Goal: Task Accomplishment & Management: Use online tool/utility

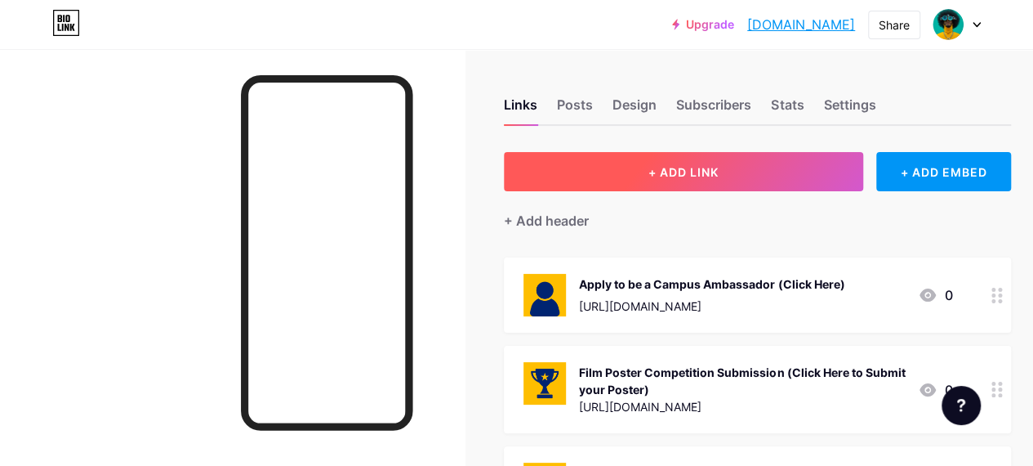
click at [714, 165] on span "+ ADD LINK" at bounding box center [683, 172] width 70 height 14
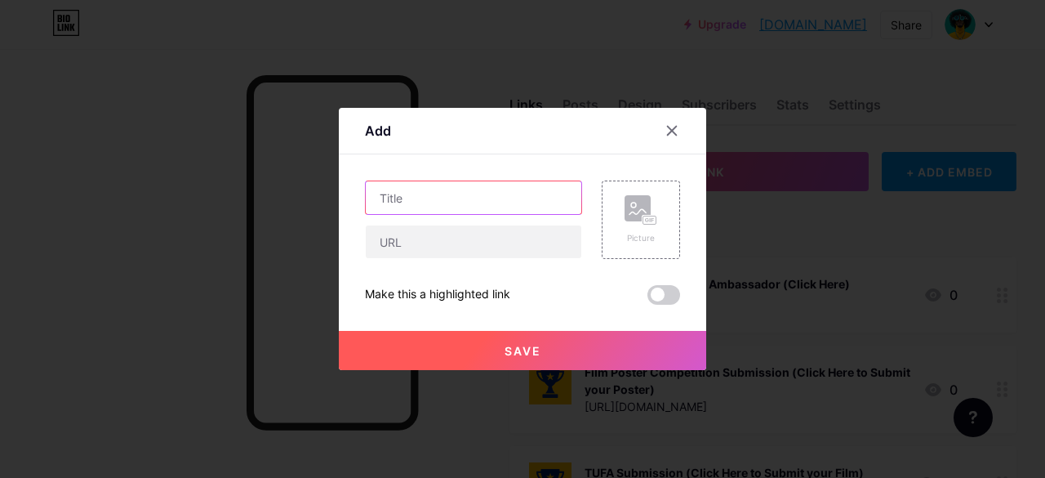
click at [419, 198] on input "text" at bounding box center [474, 197] width 216 height 33
type input "Apply for an Open Job Position"
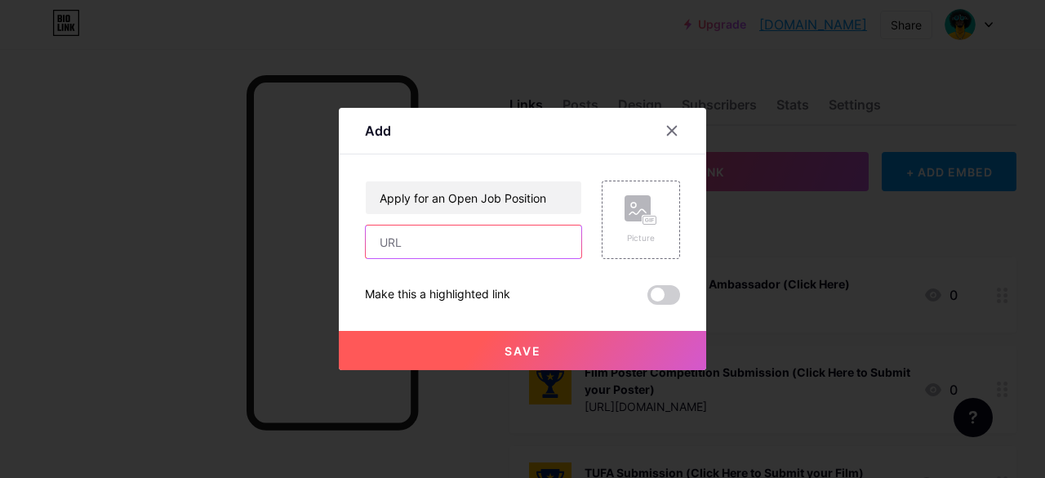
click at [395, 254] on input "text" at bounding box center [474, 241] width 216 height 33
paste input "[URL][DOMAIN_NAME]"
type input "[URL][DOMAIN_NAME]"
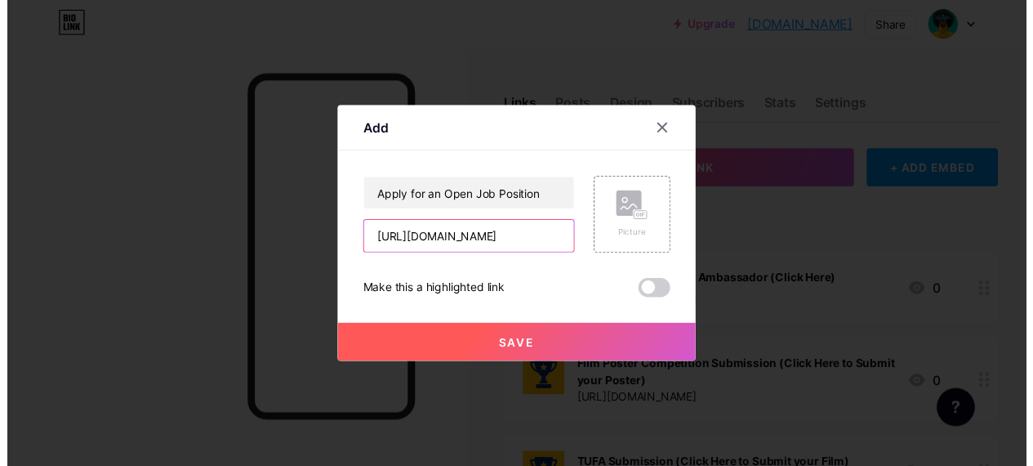
scroll to position [0, 0]
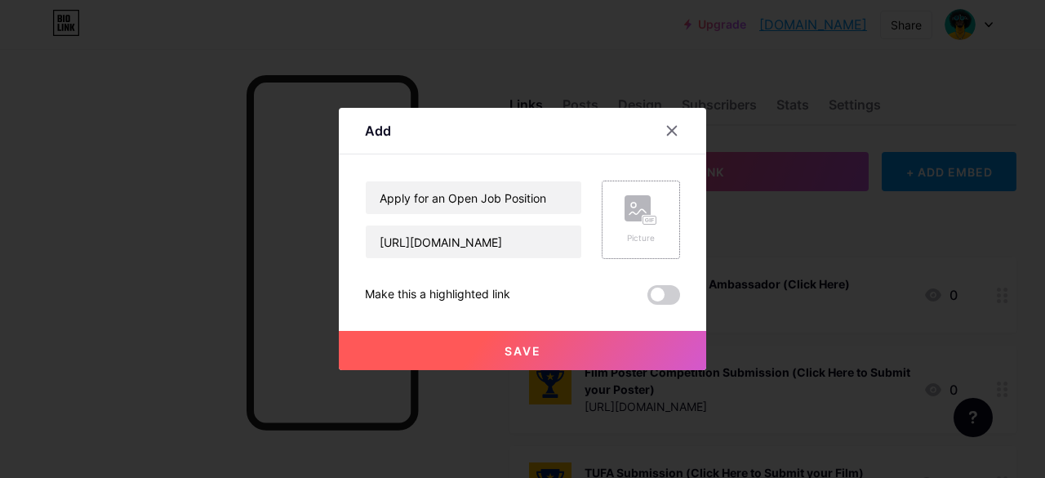
click at [650, 213] on rect at bounding box center [638, 208] width 26 height 26
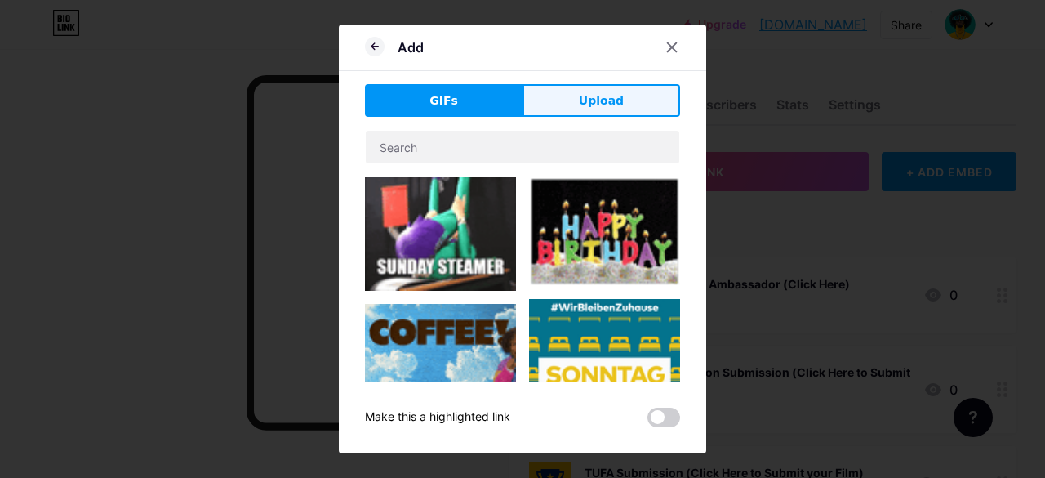
click at [601, 110] on button "Upload" at bounding box center [602, 100] width 158 height 33
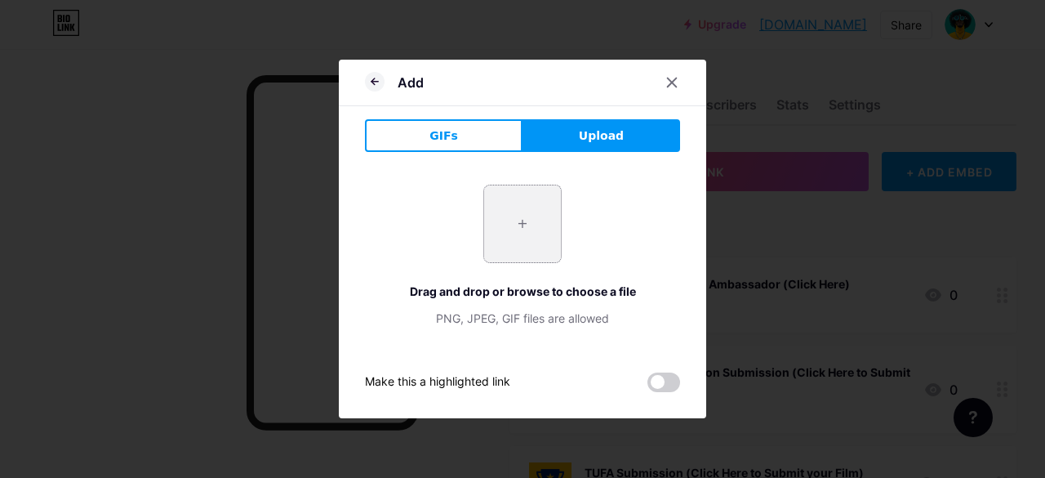
click at [515, 214] on input "file" at bounding box center [522, 223] width 77 height 77
type input "C:\fakepath\Copy of bio.link icon.png"
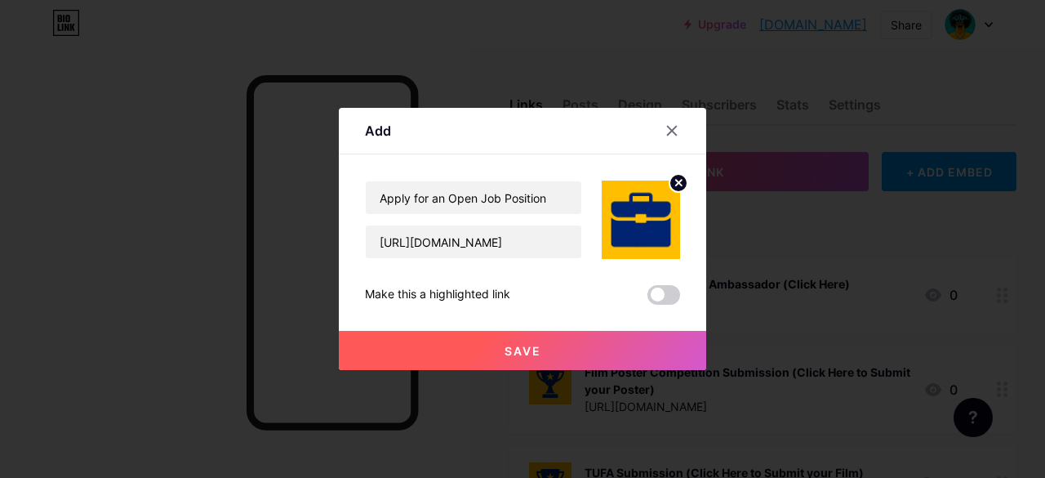
click at [502, 350] on button "Save" at bounding box center [523, 350] width 368 height 39
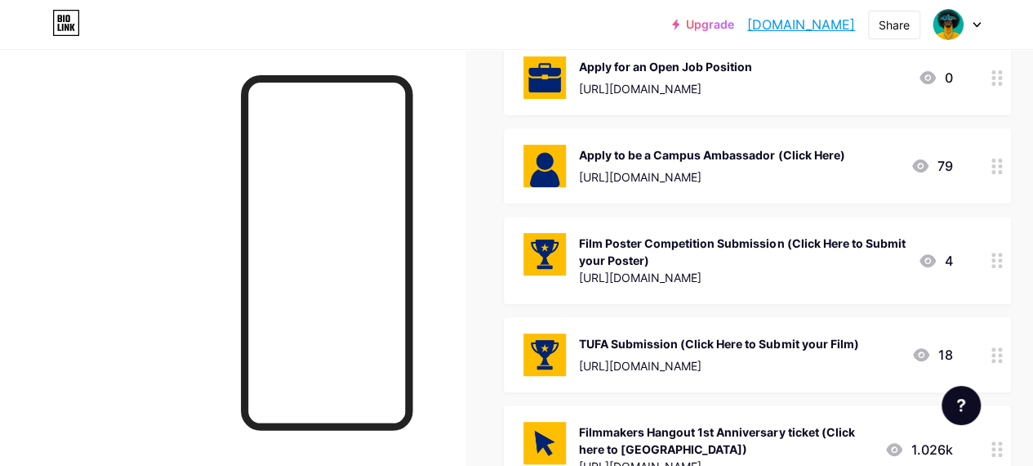
scroll to position [0, 52]
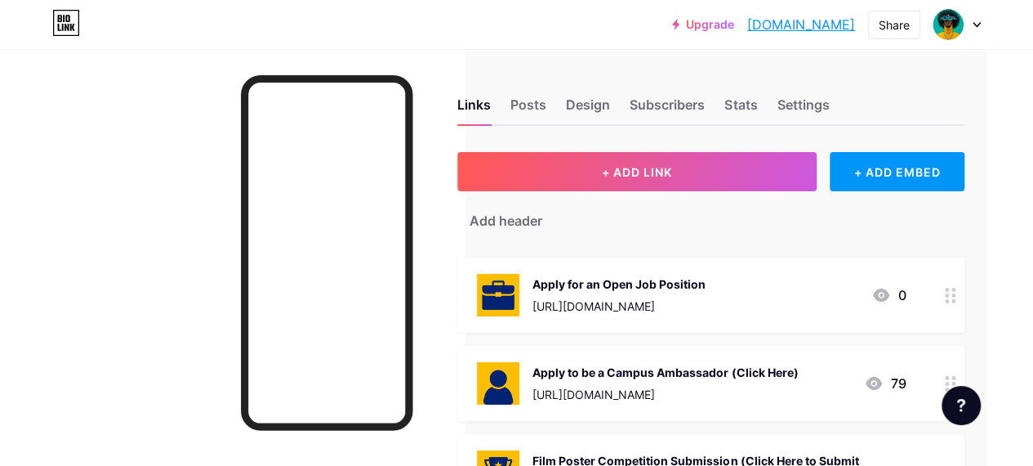
click at [630, 302] on div "[URL][DOMAIN_NAME]" at bounding box center [618, 305] width 173 height 17
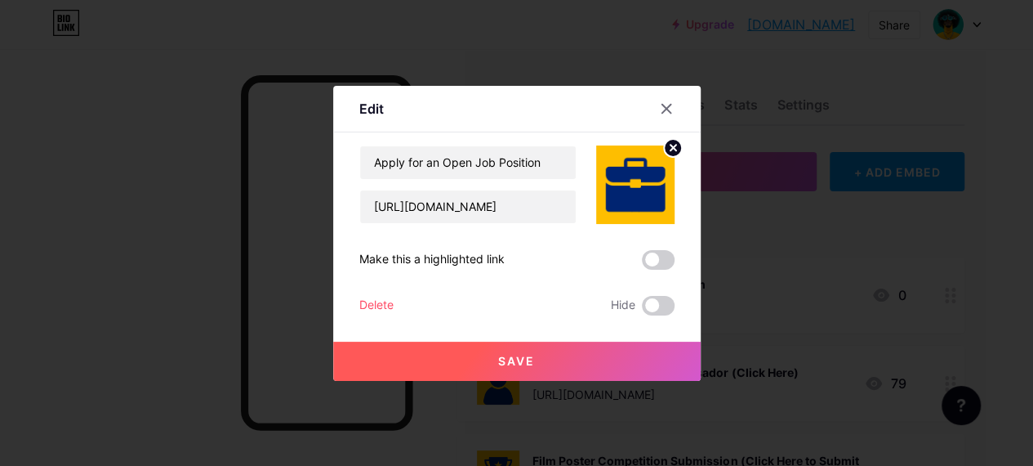
scroll to position [0, 40]
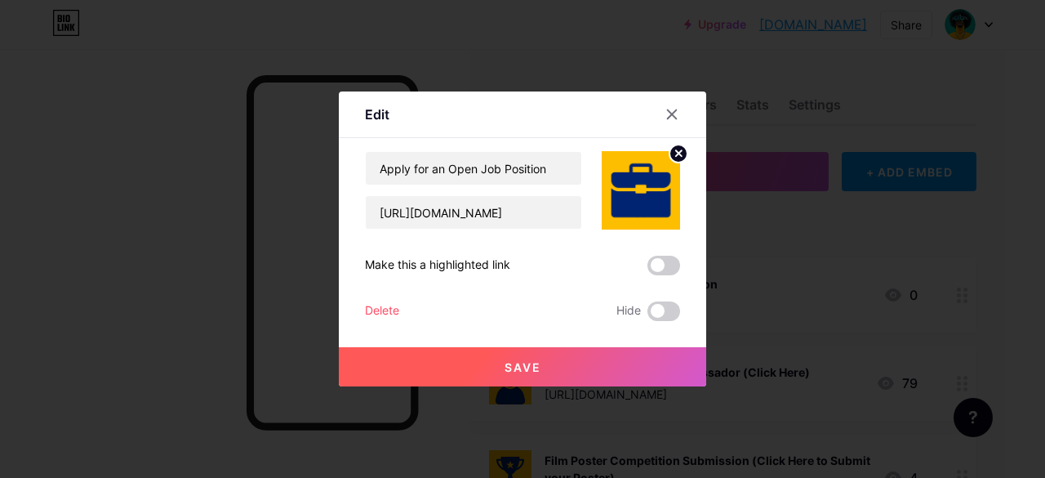
click at [682, 149] on circle at bounding box center [679, 154] width 18 height 18
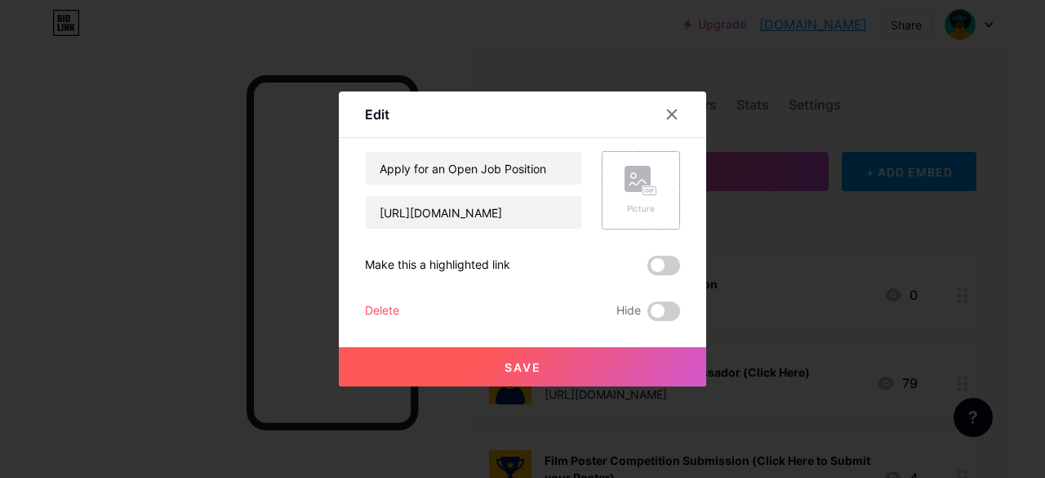
click at [635, 194] on icon at bounding box center [641, 181] width 33 height 30
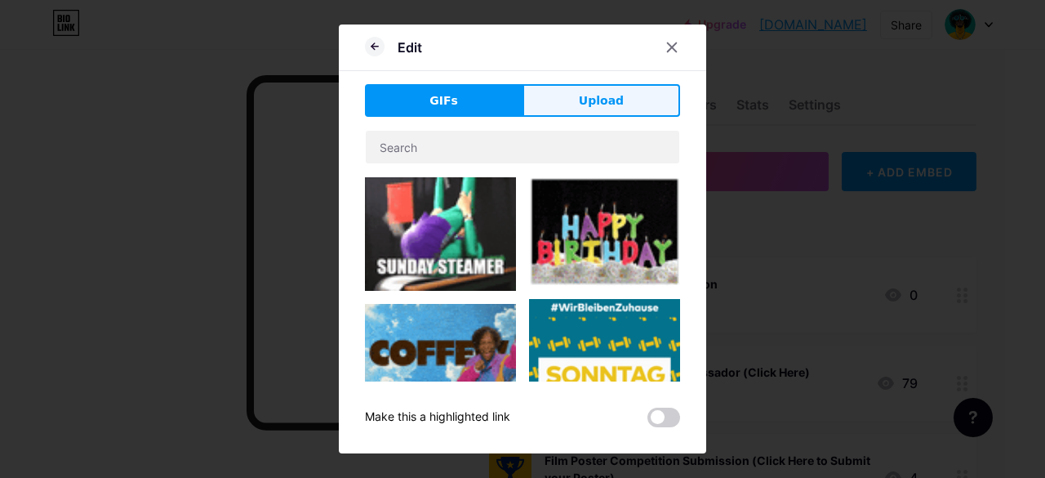
click at [600, 108] on span "Upload" at bounding box center [601, 100] width 45 height 17
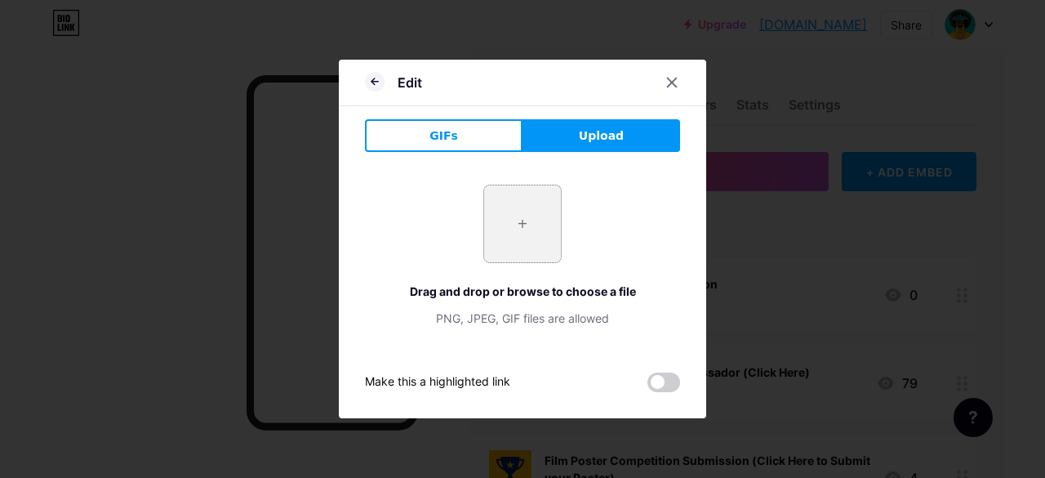
click at [515, 225] on input "file" at bounding box center [522, 223] width 77 height 77
type input "C:\fakepath\Copy of bio.link icon (1).png"
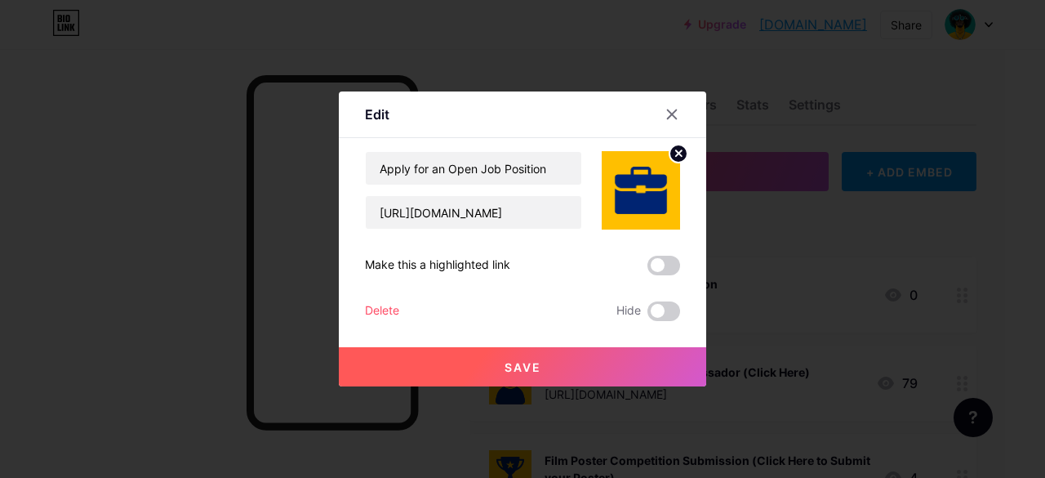
click at [501, 363] on button "Save" at bounding box center [523, 366] width 368 height 39
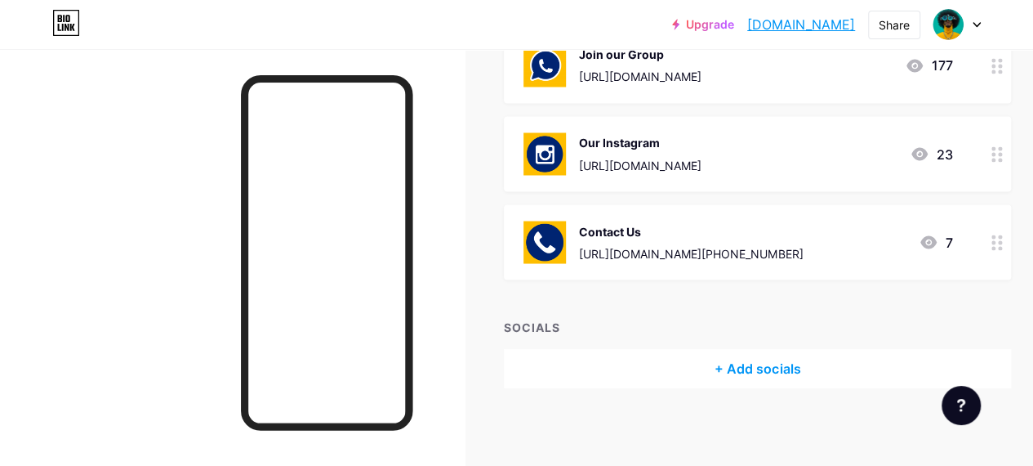
scroll to position [1404, 0]
